Goal: Task Accomplishment & Management: Manage account settings

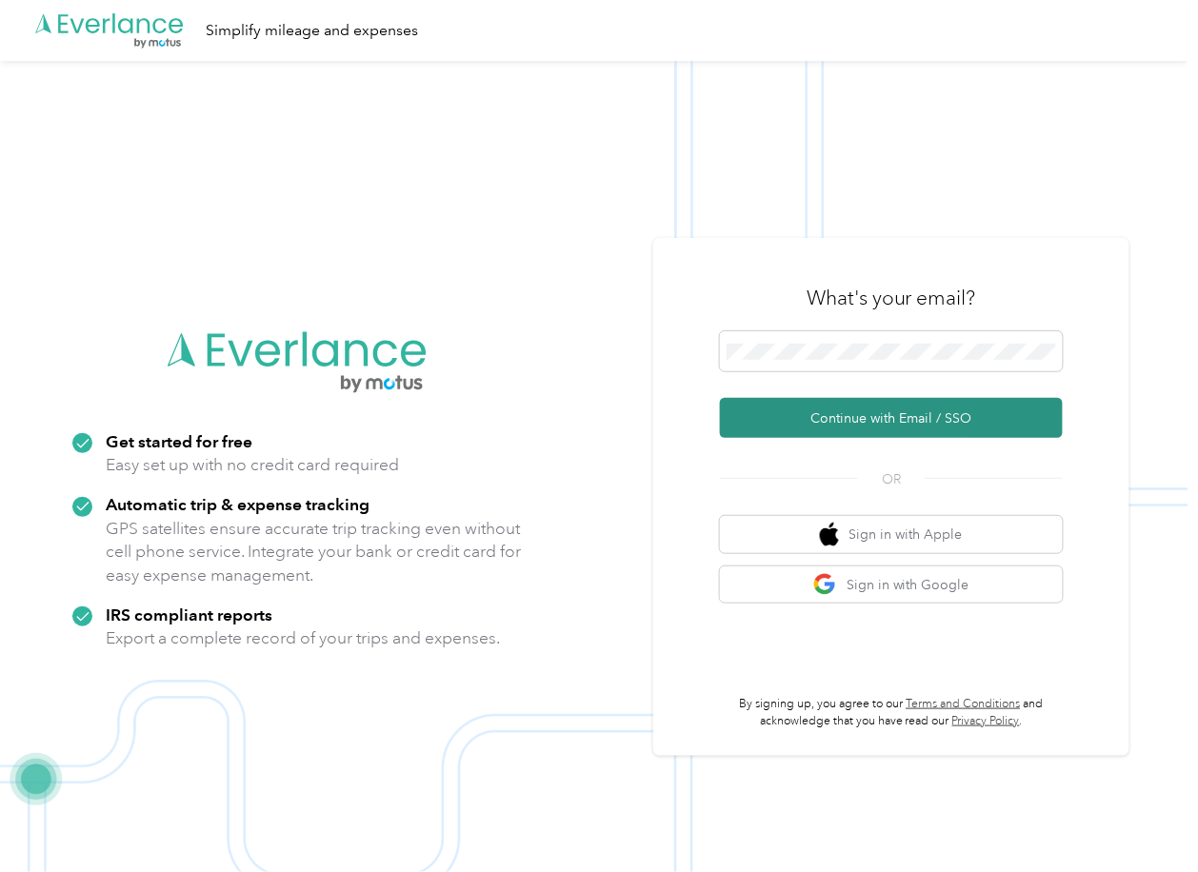
click at [784, 422] on button "Continue with Email / SSO" at bounding box center [891, 418] width 343 height 40
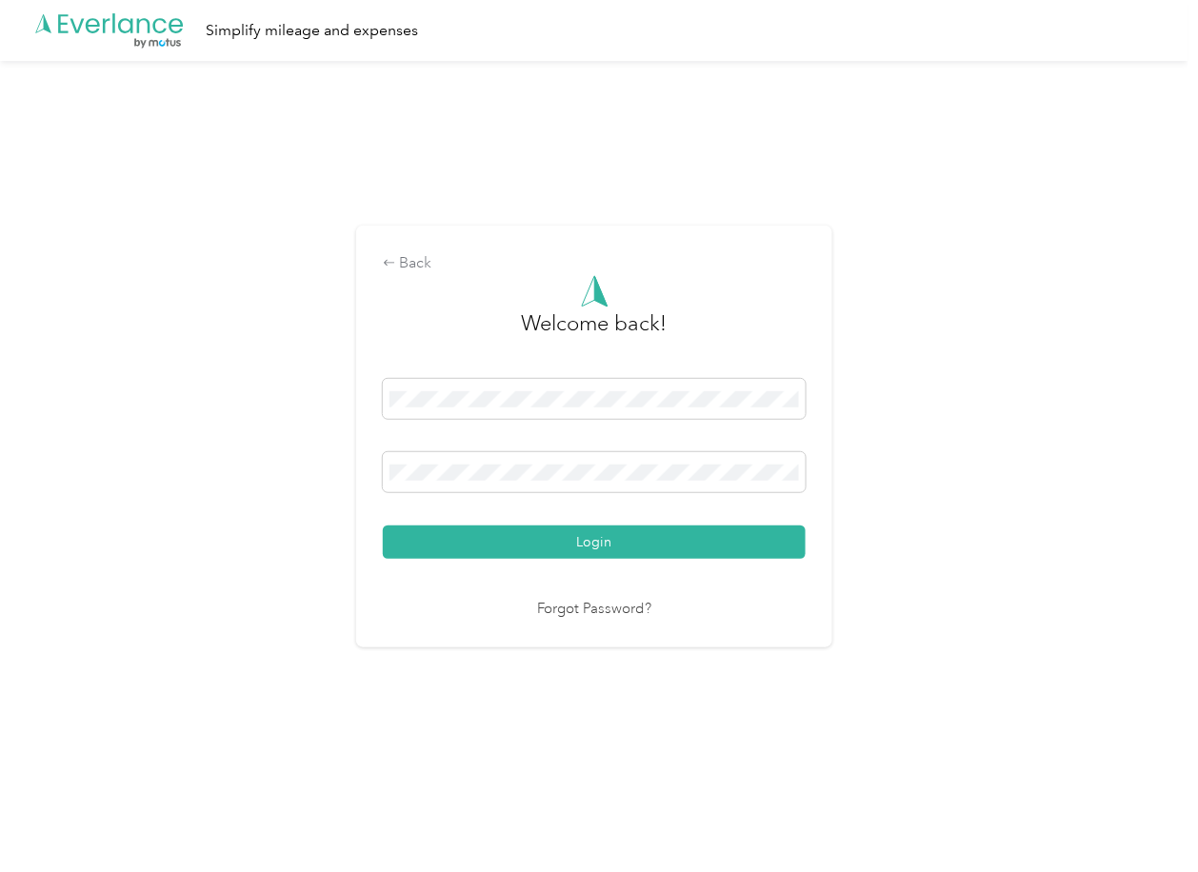
click at [478, 449] on div "Login" at bounding box center [594, 469] width 423 height 180
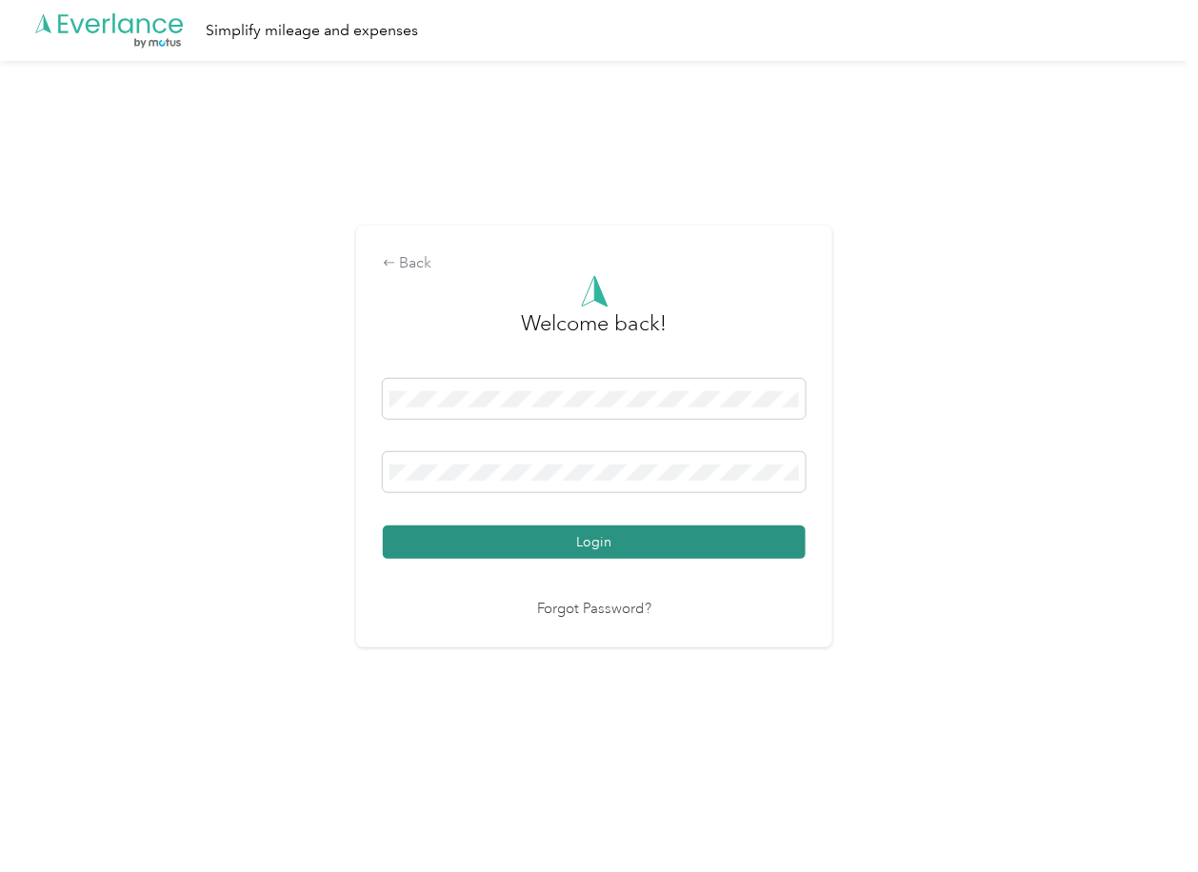
click at [451, 541] on button "Login" at bounding box center [594, 542] width 423 height 33
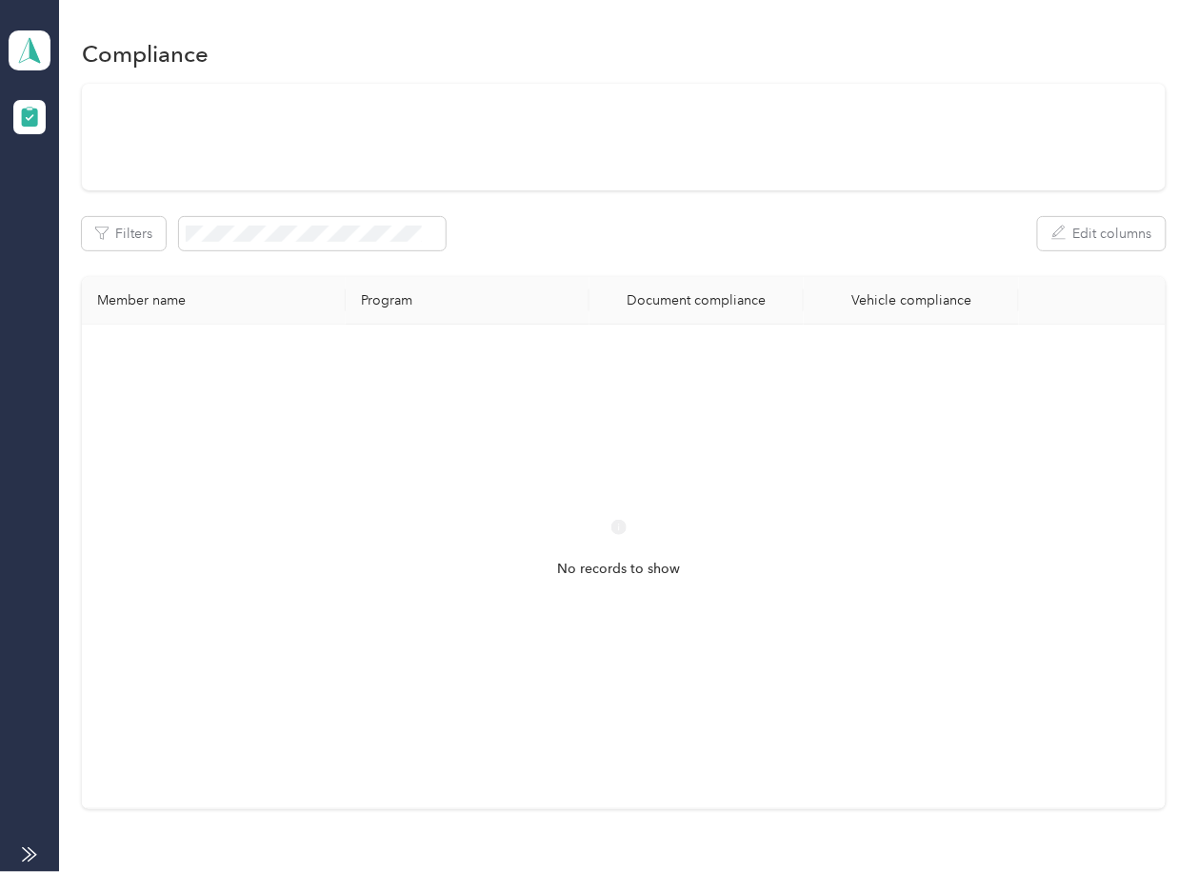
click at [551, 265] on div "Filters Edit columns Member name Program Document compliance Vehicle compliance…" at bounding box center [623, 447] width 1083 height 726
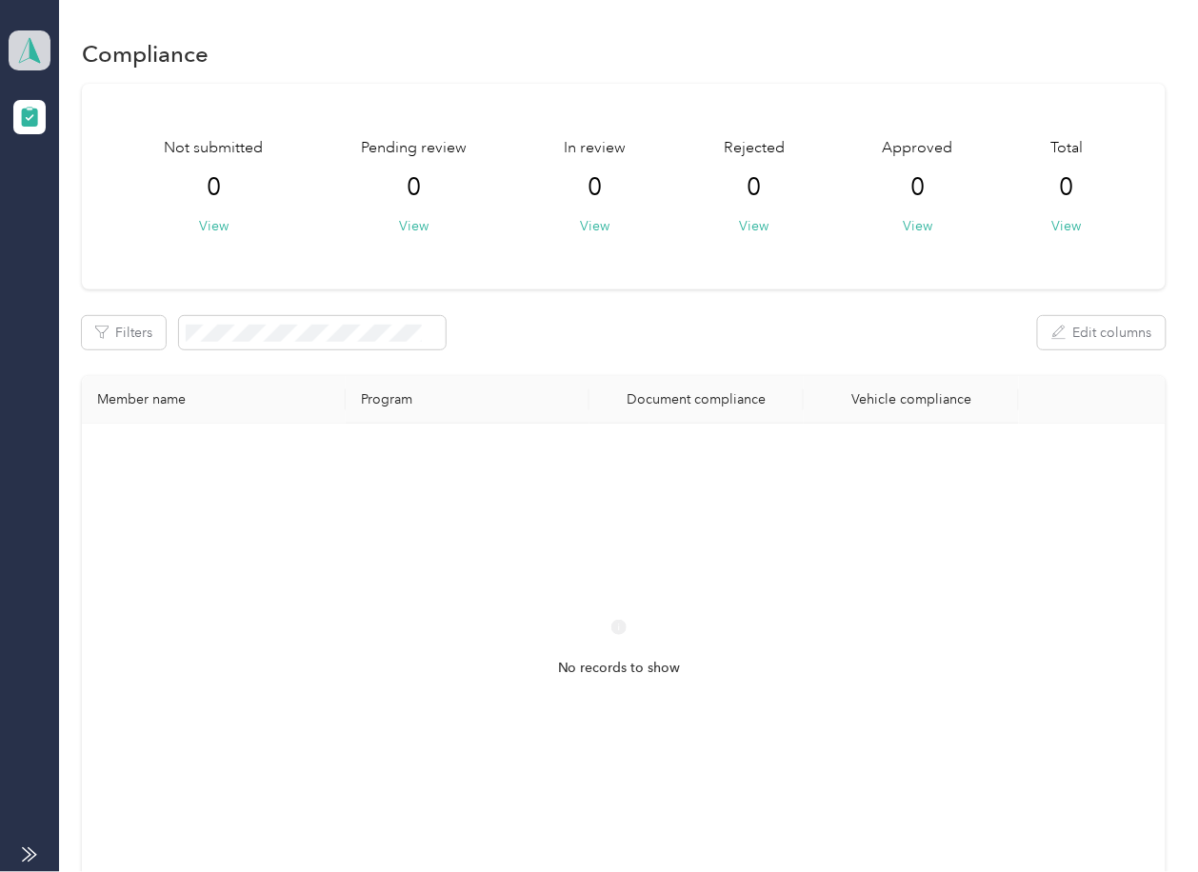
click at [30, 46] on polygon at bounding box center [35, 49] width 10 height 25
click at [96, 193] on div "Log out" at bounding box center [61, 200] width 73 height 20
